Goal: Information Seeking & Learning: Learn about a topic

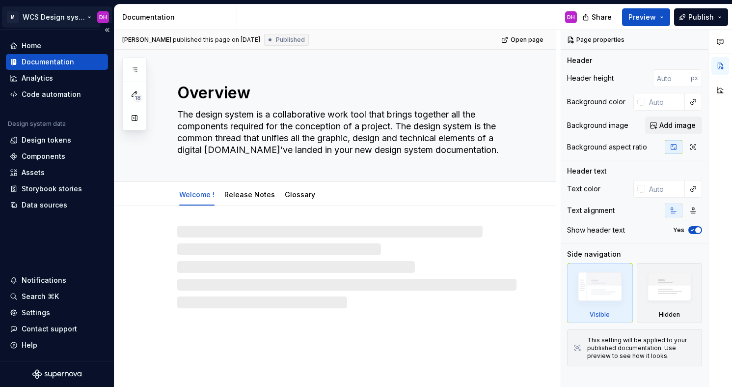
click at [71, 14] on html "M WCS Design system DH Home Documentation Analytics Code automation Design syst…" at bounding box center [366, 193] width 732 height 387
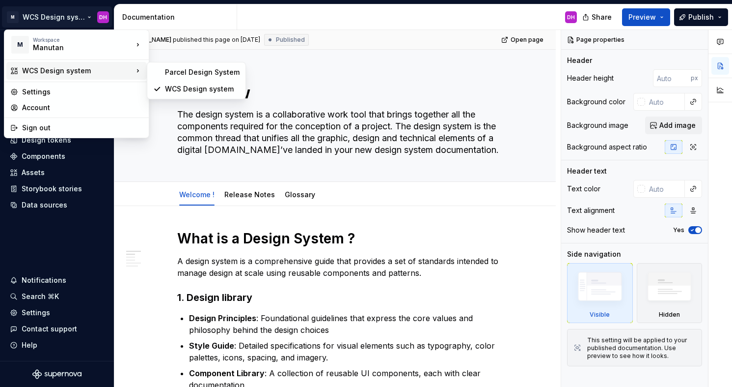
click at [74, 74] on div "WCS Design system" at bounding box center [77, 71] width 111 height 10
click at [169, 172] on html "M WCS Design system DH Home Documentation Analytics Code automation Design syst…" at bounding box center [366, 193] width 732 height 387
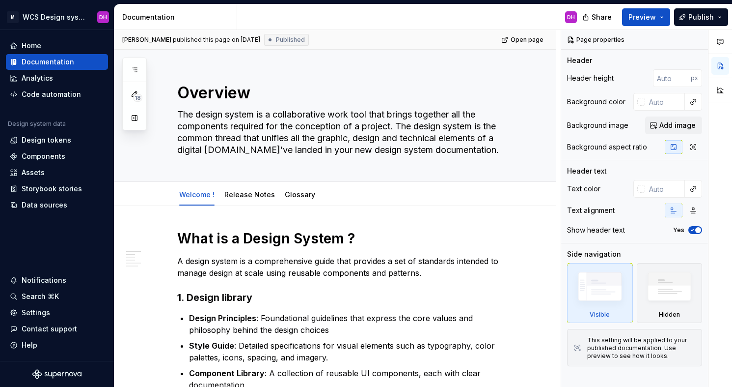
click at [143, 72] on div "18" at bounding box center [134, 93] width 25 height 73
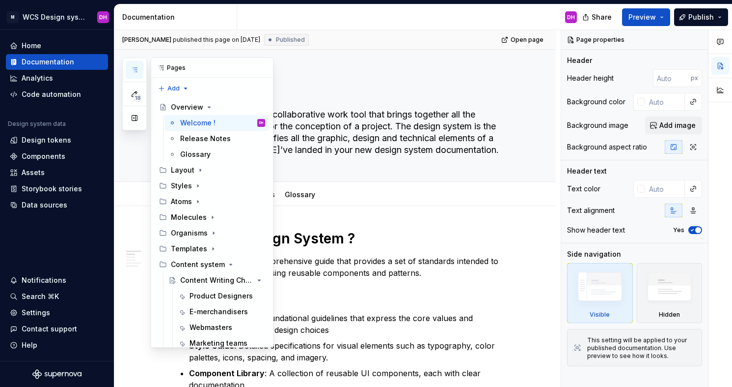
click at [132, 72] on icon "button" at bounding box center [135, 70] width 8 height 8
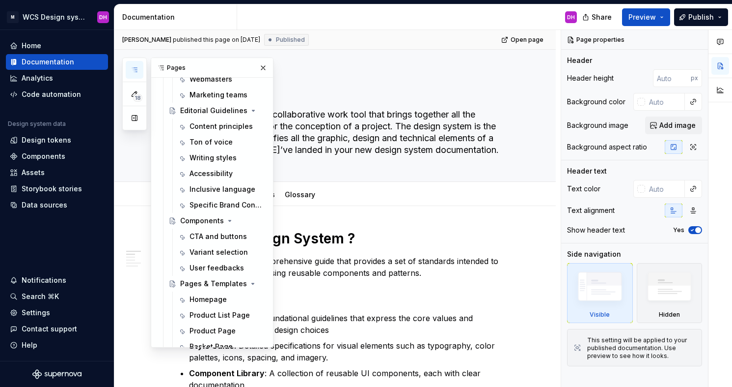
scroll to position [273, 0]
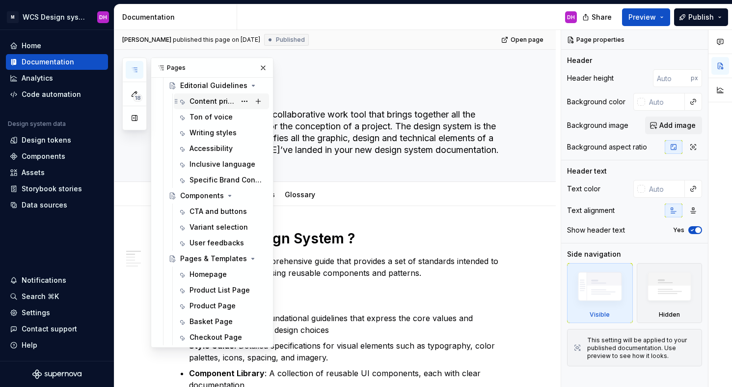
click at [214, 94] on div "Content principles" at bounding box center [228, 101] width 76 height 14
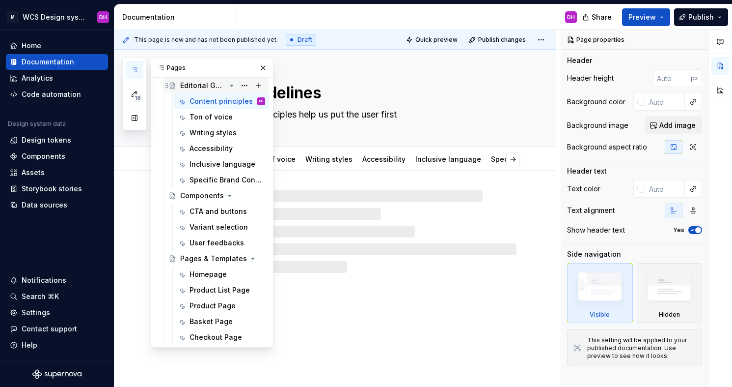
click at [212, 86] on div "Editorial Guidelines" at bounding box center [203, 86] width 46 height 10
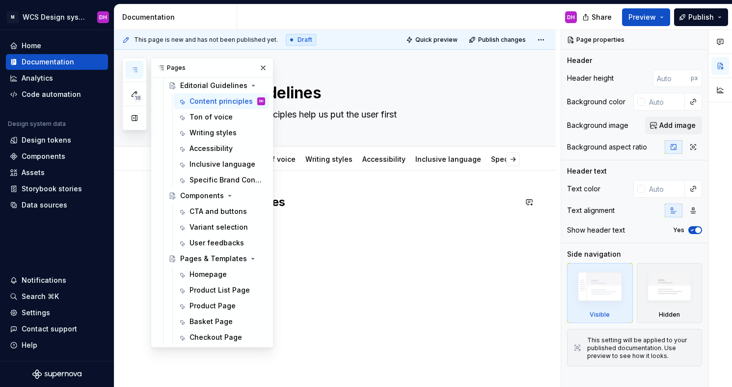
click at [427, 209] on h2 "Content principles" at bounding box center [346, 202] width 339 height 16
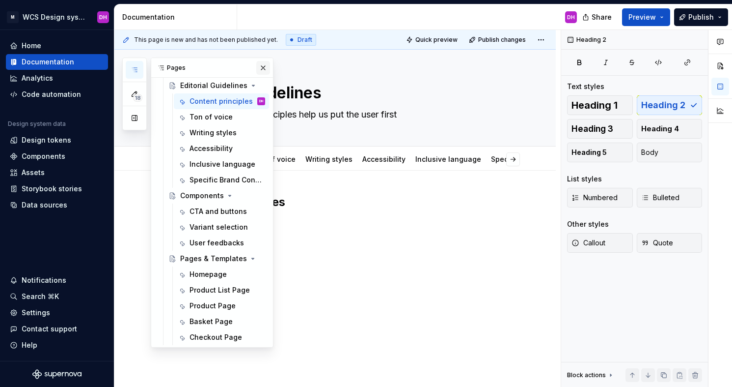
click at [258, 67] on button "button" at bounding box center [263, 68] width 14 height 14
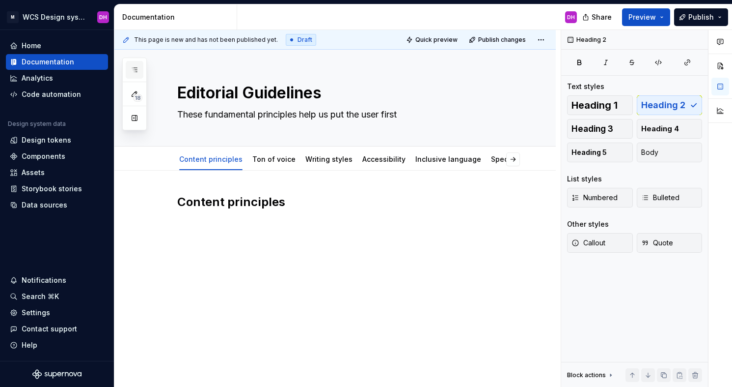
click at [137, 75] on button "button" at bounding box center [135, 70] width 18 height 18
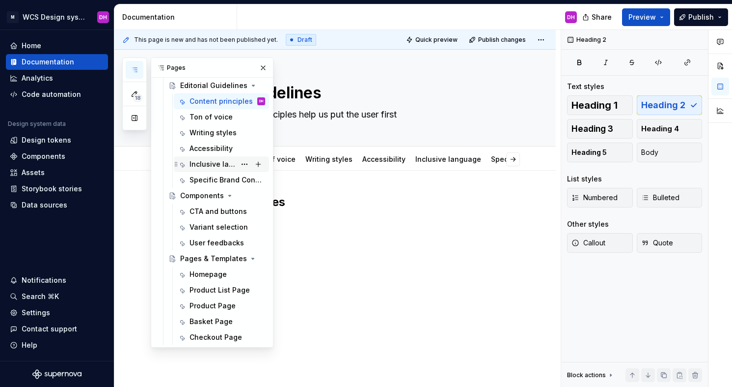
click at [209, 167] on div "Inclusive language" at bounding box center [213, 164] width 46 height 10
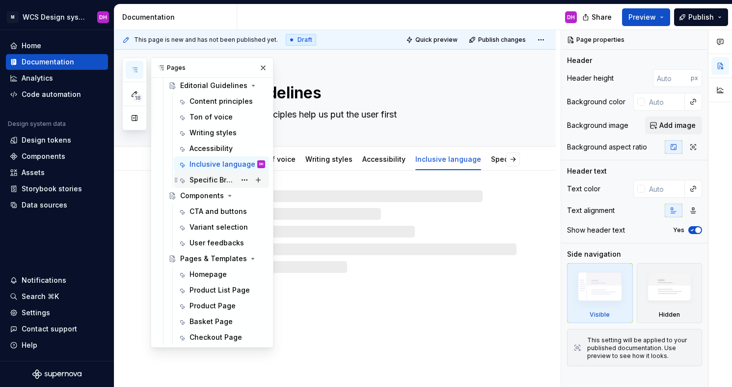
click at [200, 179] on div "Specific Brand Content" at bounding box center [213, 180] width 46 height 10
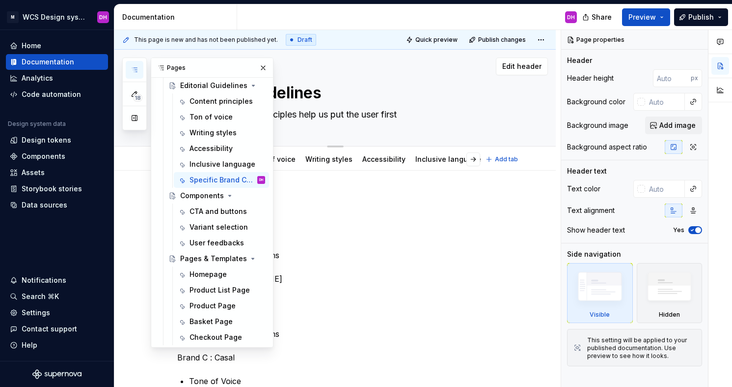
click at [435, 87] on textarea "Editorial Guidelines" at bounding box center [344, 93] width 339 height 24
click at [135, 195] on div "18 Pages Add Accessibility guide for tree Page tree. Navigate the tree with the…" at bounding box center [197, 202] width 151 height 290
click at [137, 68] on icon "button" at bounding box center [135, 70] width 8 height 8
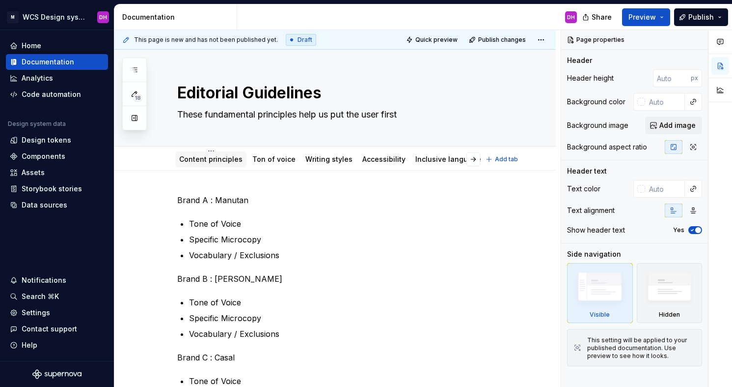
click at [213, 159] on link "Content principles" at bounding box center [210, 159] width 63 height 8
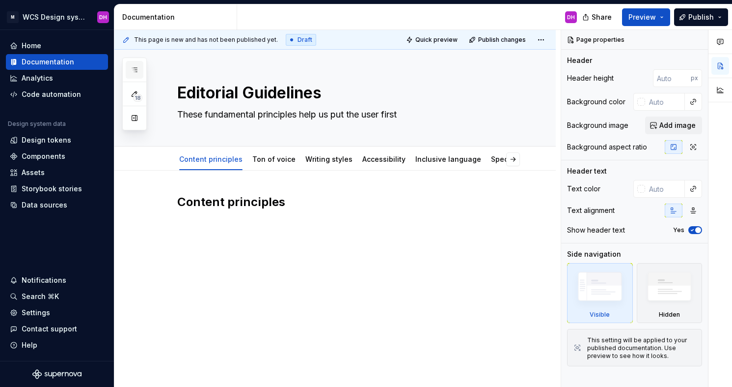
click at [132, 69] on icon "button" at bounding box center [135, 70] width 8 height 8
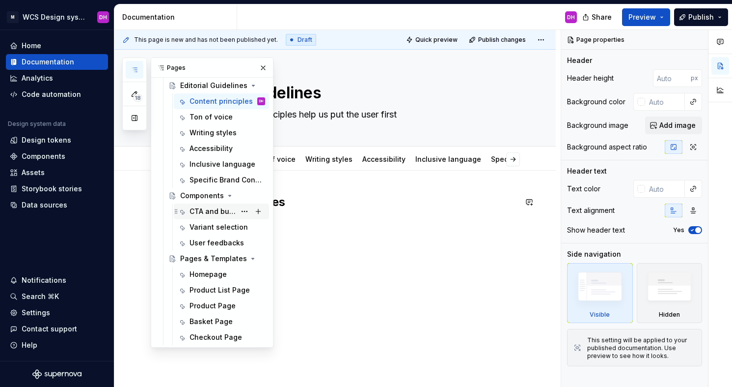
click at [207, 210] on div "CTA and buttons" at bounding box center [213, 211] width 46 height 10
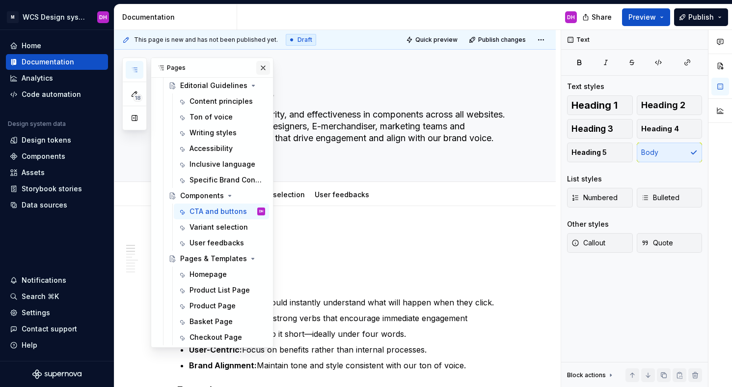
click at [258, 65] on button "button" at bounding box center [263, 68] width 14 height 14
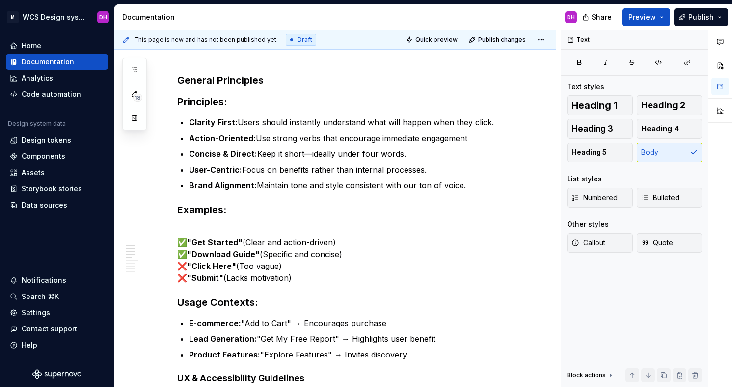
scroll to position [117, 0]
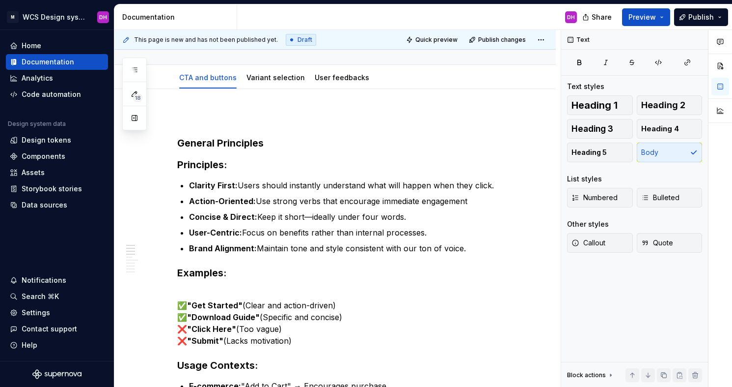
type textarea "*"
